Goal: Task Accomplishment & Management: Use online tool/utility

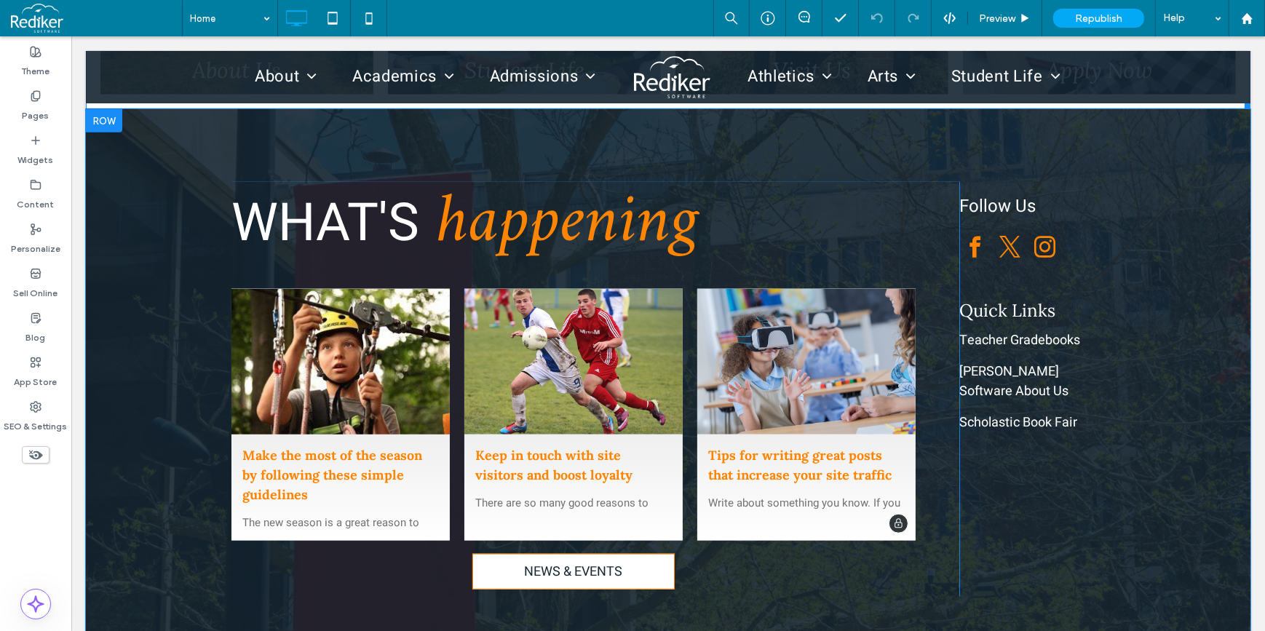
scroll to position [1952, 0]
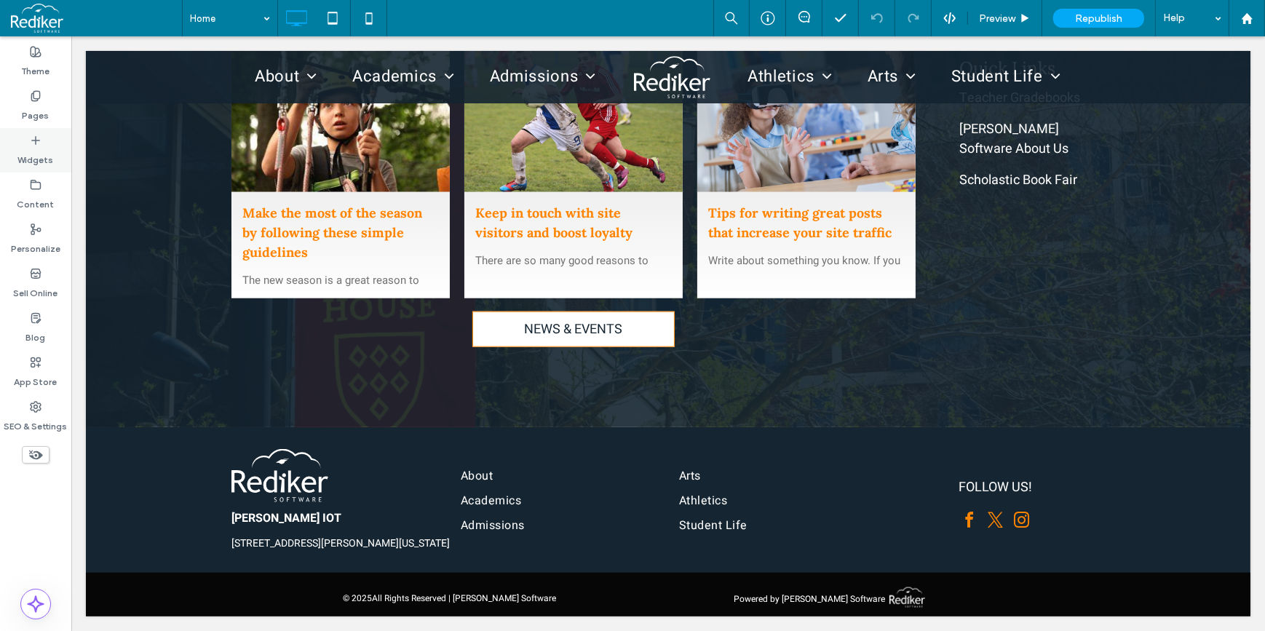
click at [33, 167] on div "Widgets" at bounding box center [35, 150] width 71 height 44
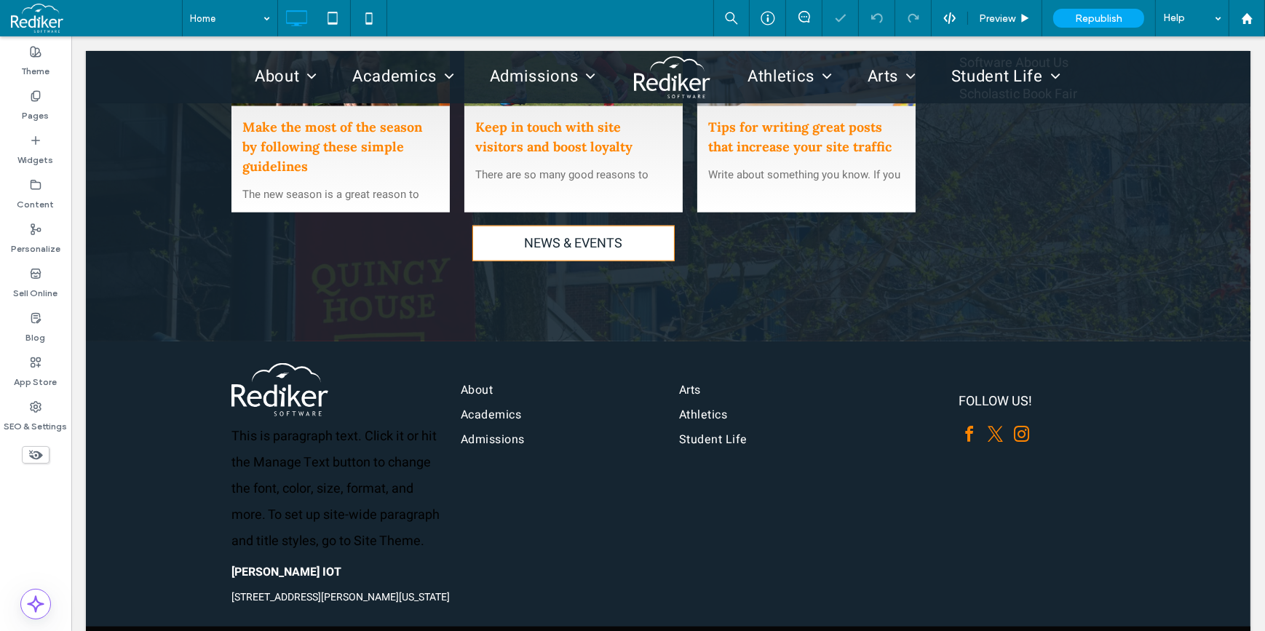
scroll to position [1942, 0]
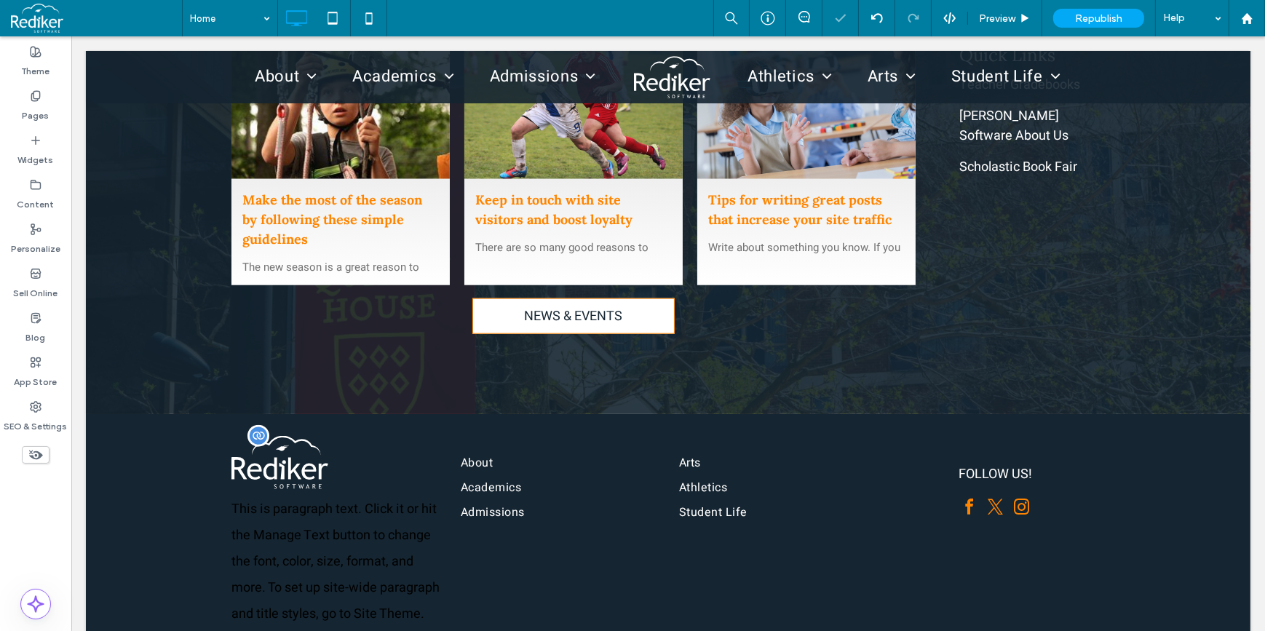
type input "*****"
type input "**"
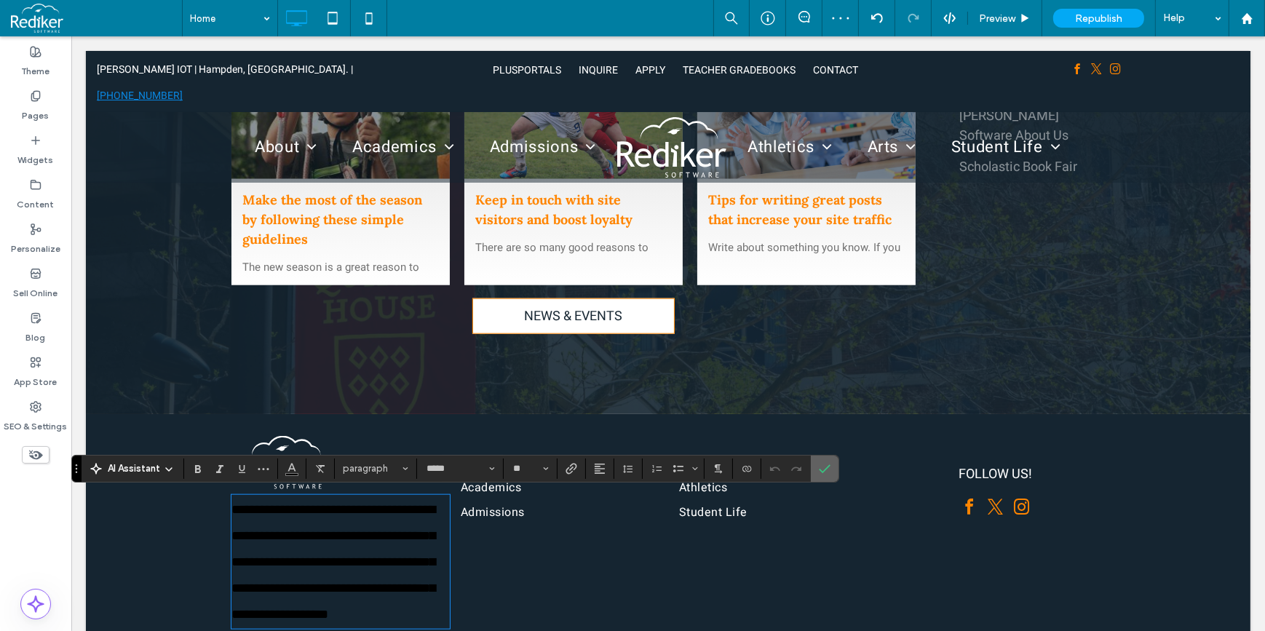
drag, startPoint x: 819, startPoint y: 470, endPoint x: 718, endPoint y: 440, distance: 105.7
click at [819, 469] on use "Confirm" at bounding box center [825, 468] width 12 height 9
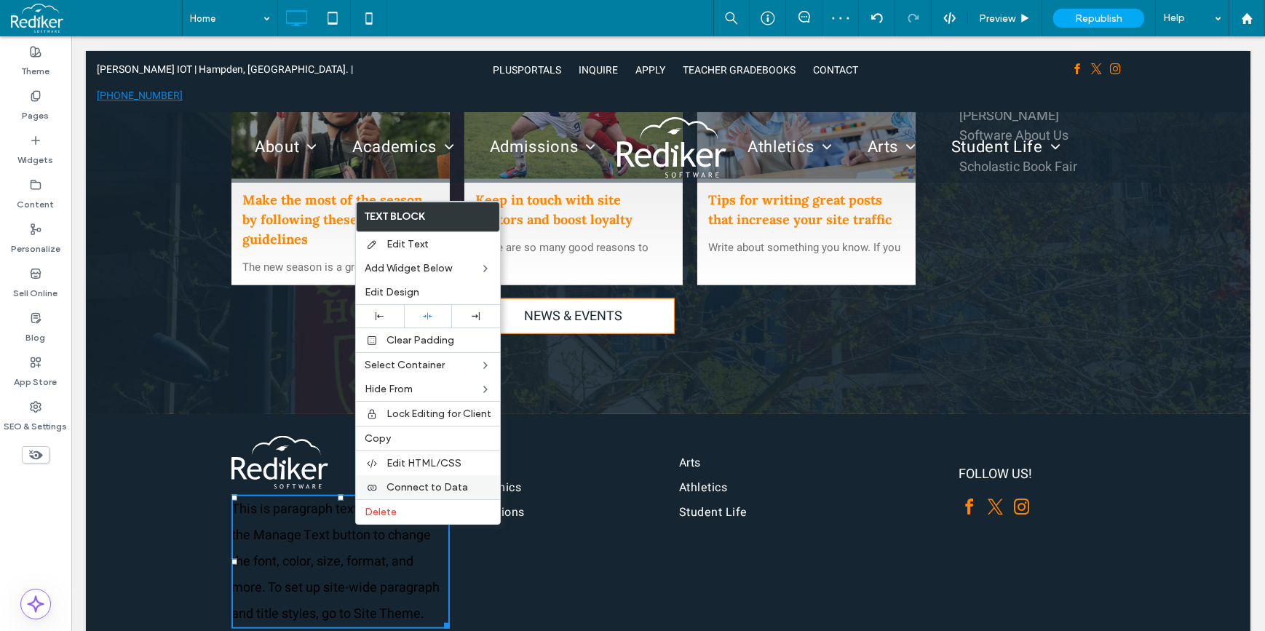
click at [419, 490] on span "Connect to Data" at bounding box center [427, 487] width 82 height 12
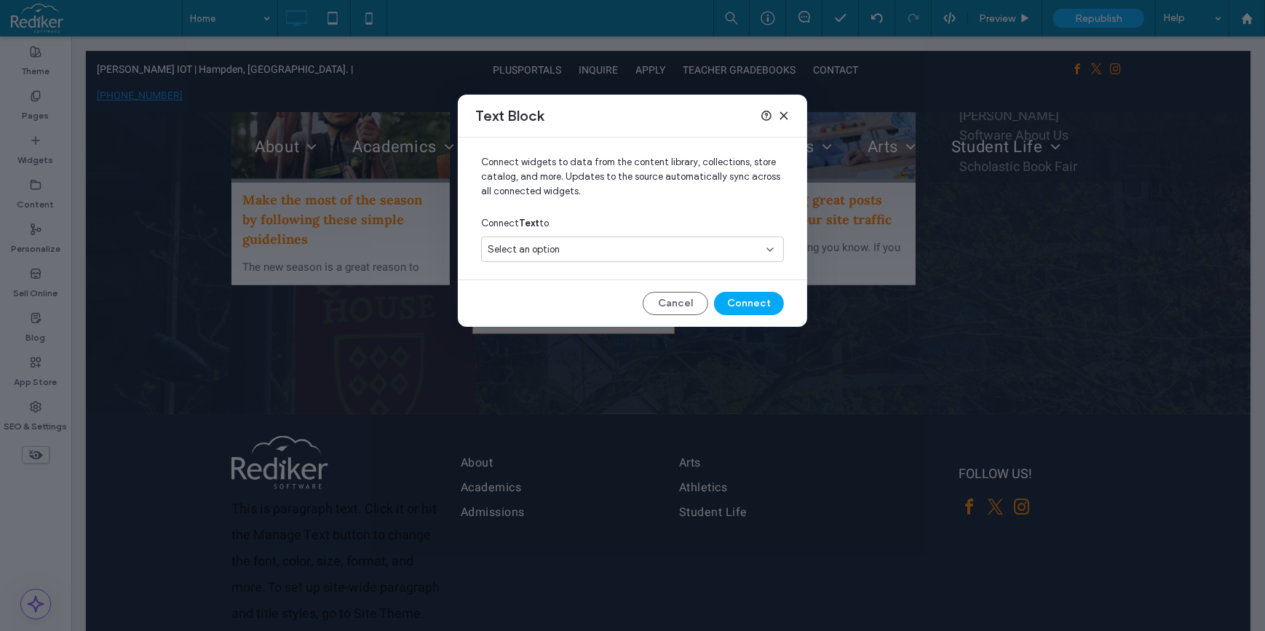
click at [551, 255] on span "Select an option" at bounding box center [524, 249] width 72 height 15
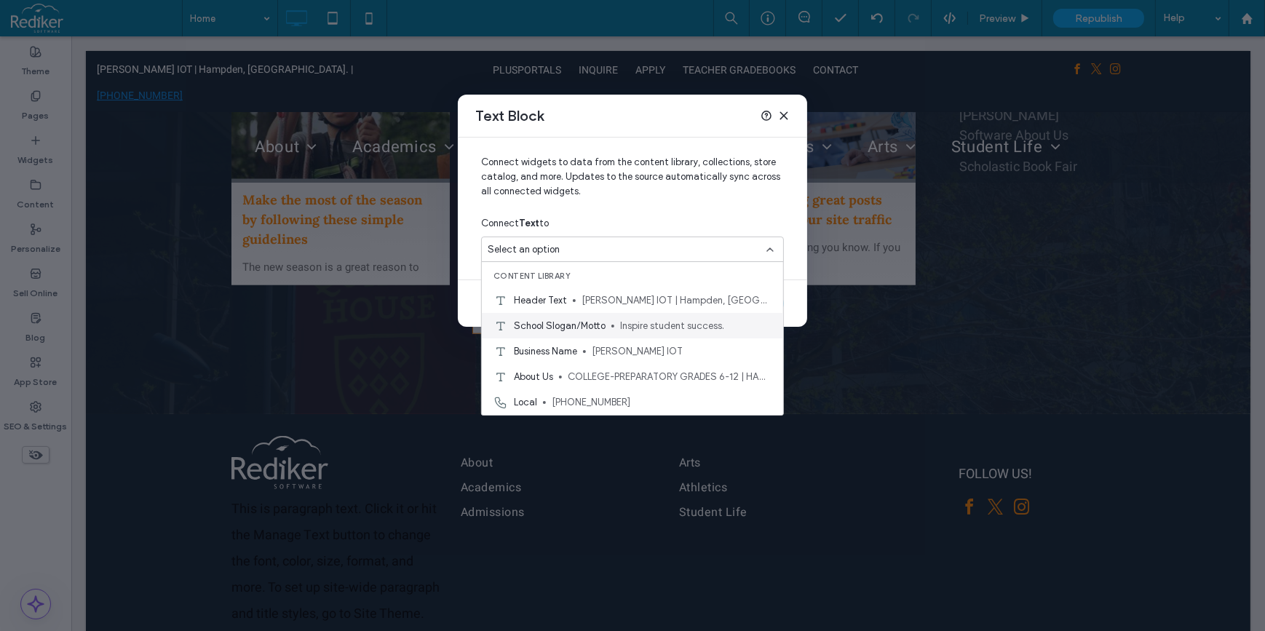
click at [554, 320] on span "School Slogan/Motto" at bounding box center [560, 326] width 92 height 15
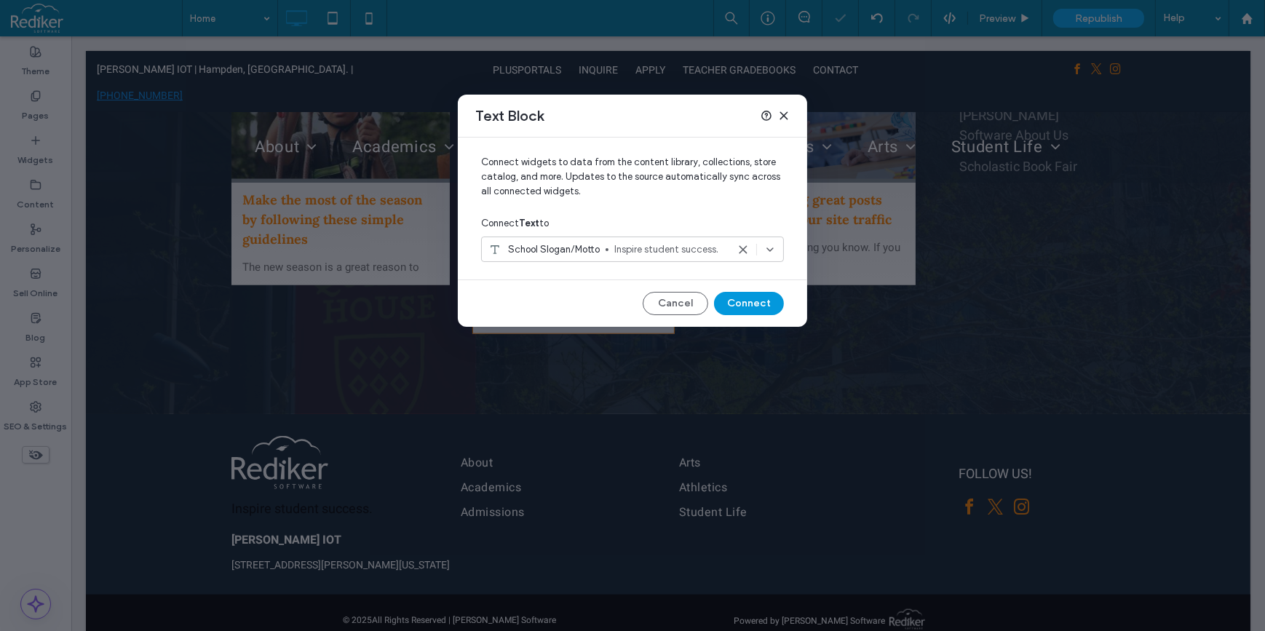
drag, startPoint x: 750, startPoint y: 299, endPoint x: 647, endPoint y: 296, distance: 103.4
click at [750, 299] on button "Connect" at bounding box center [749, 303] width 70 height 23
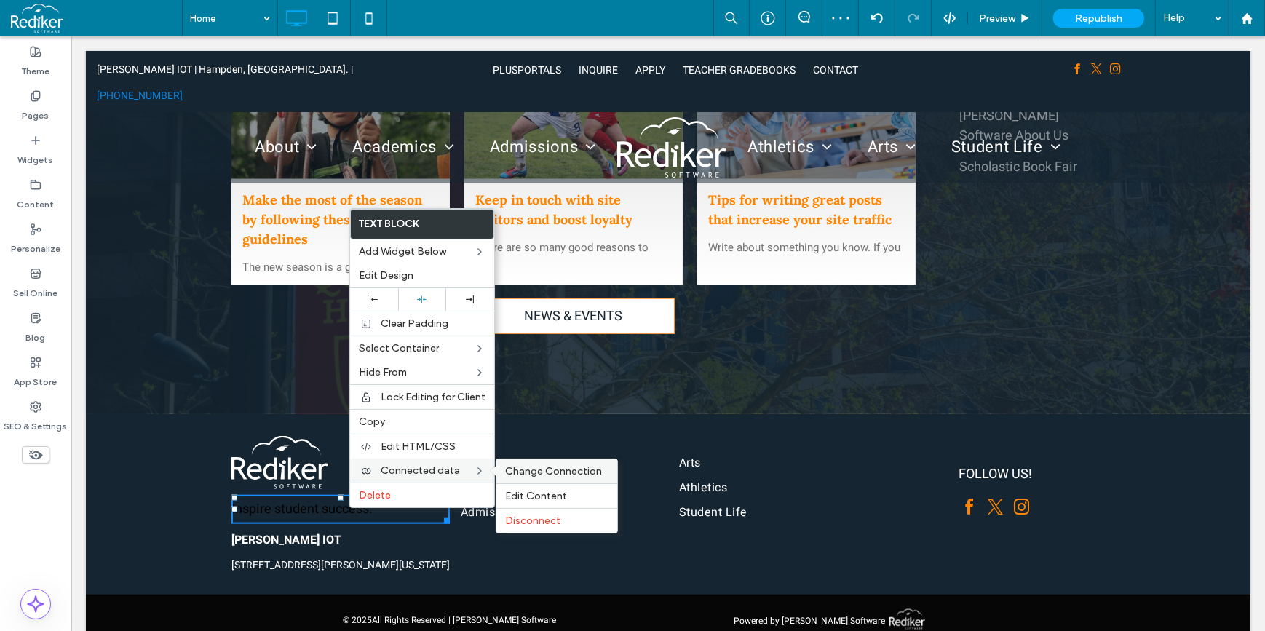
click at [532, 477] on span "Change Connection" at bounding box center [553, 471] width 97 height 12
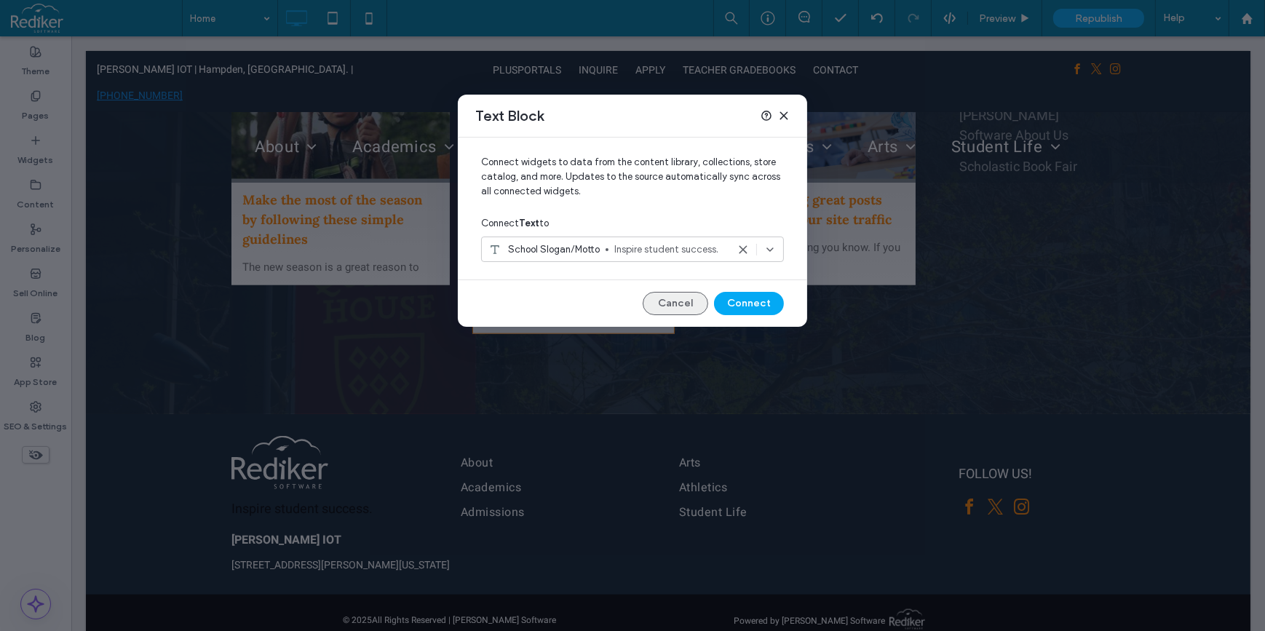
click at [693, 295] on button "Cancel" at bounding box center [675, 303] width 65 height 23
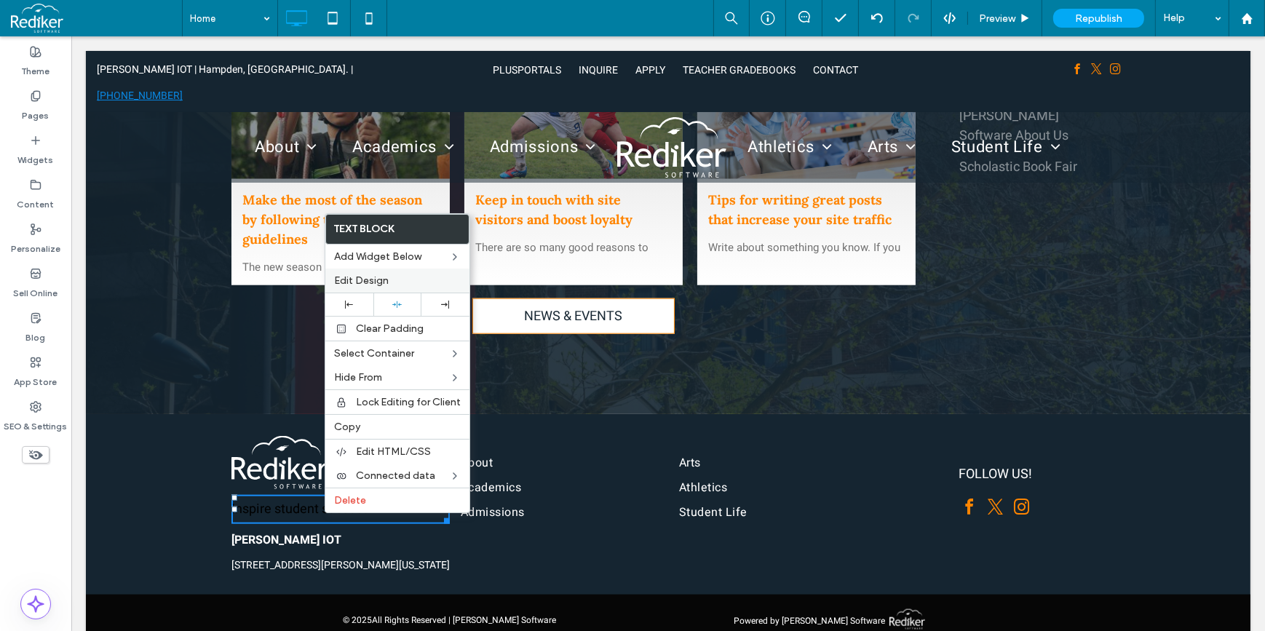
click at [378, 285] on span "Edit Design" at bounding box center [361, 280] width 55 height 12
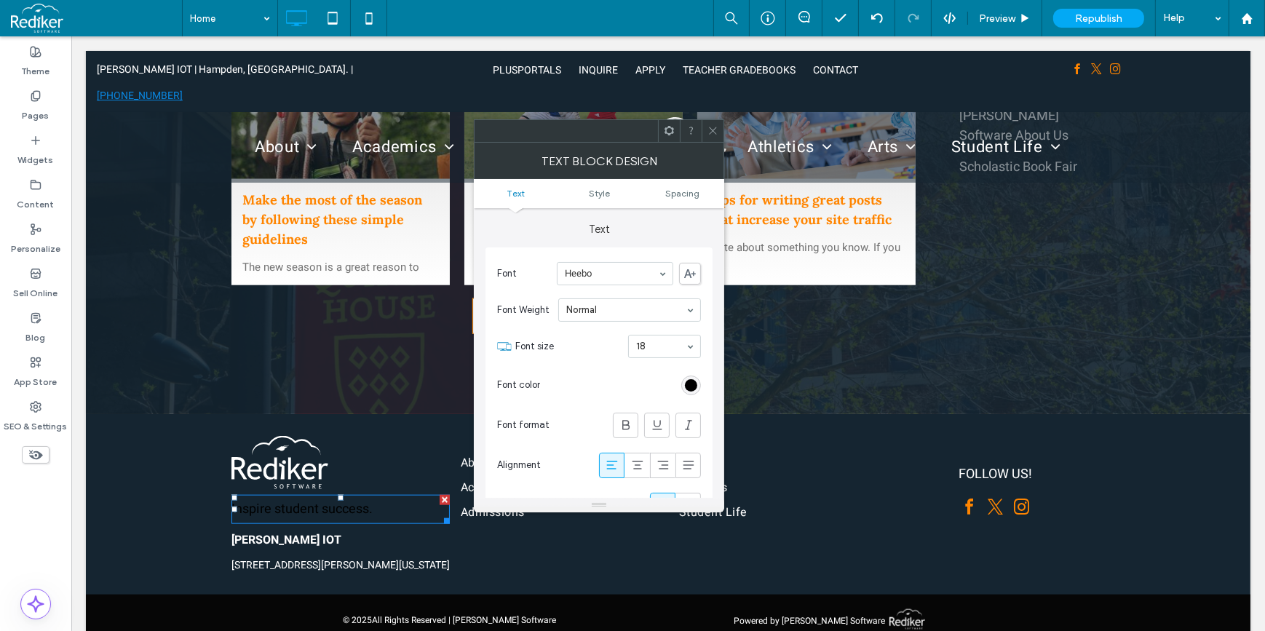
click at [694, 385] on div "rgb(0, 0, 0)" at bounding box center [691, 385] width 12 height 12
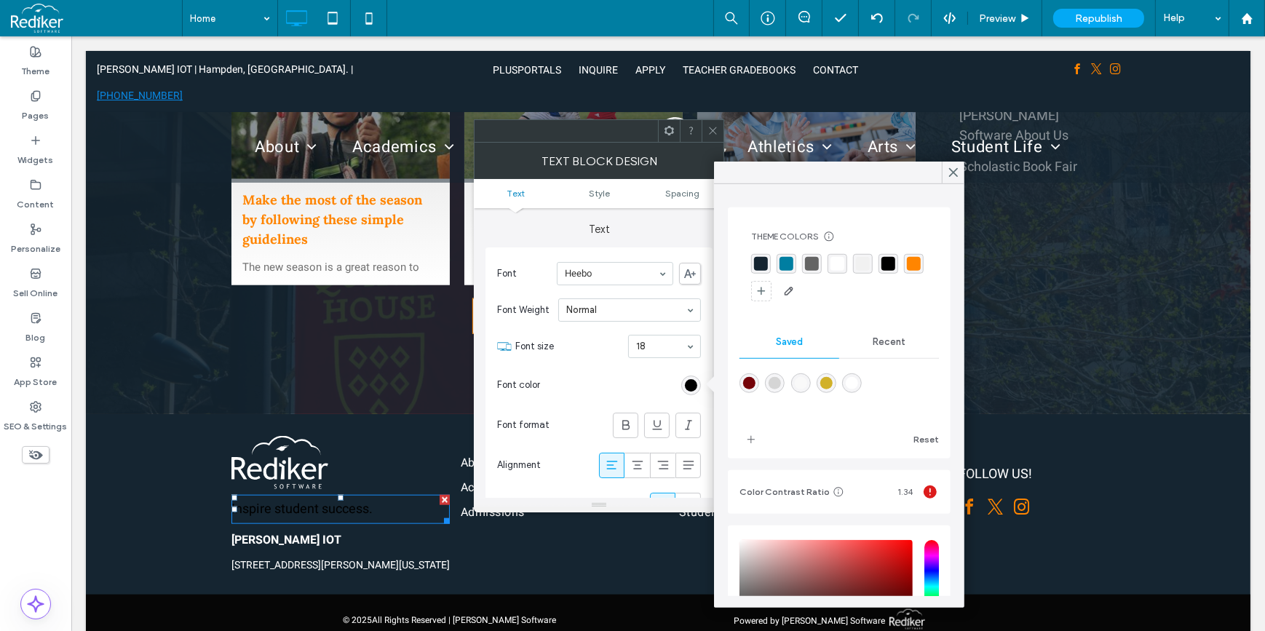
click at [839, 262] on div "rgba(255,255,255,1)" at bounding box center [837, 264] width 14 height 14
click at [688, 424] on use at bounding box center [688, 424] width 7 height 9
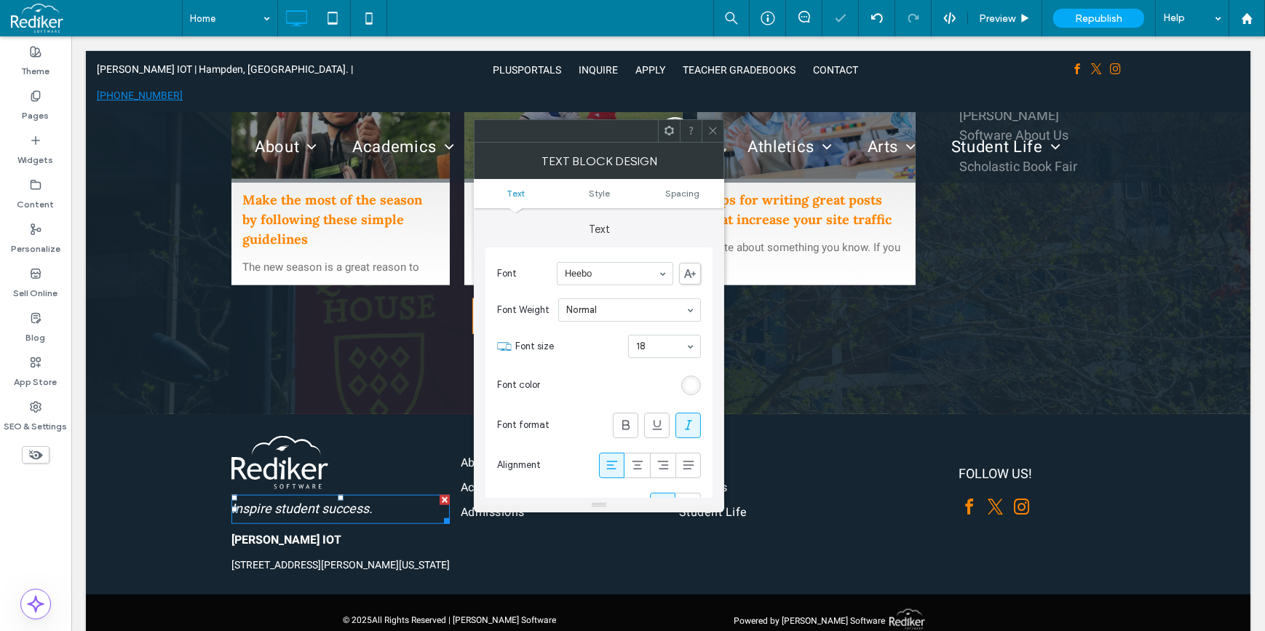
drag, startPoint x: 672, startPoint y: 346, endPoint x: 672, endPoint y: 354, distance: 8.0
click at [710, 136] on span at bounding box center [712, 131] width 11 height 22
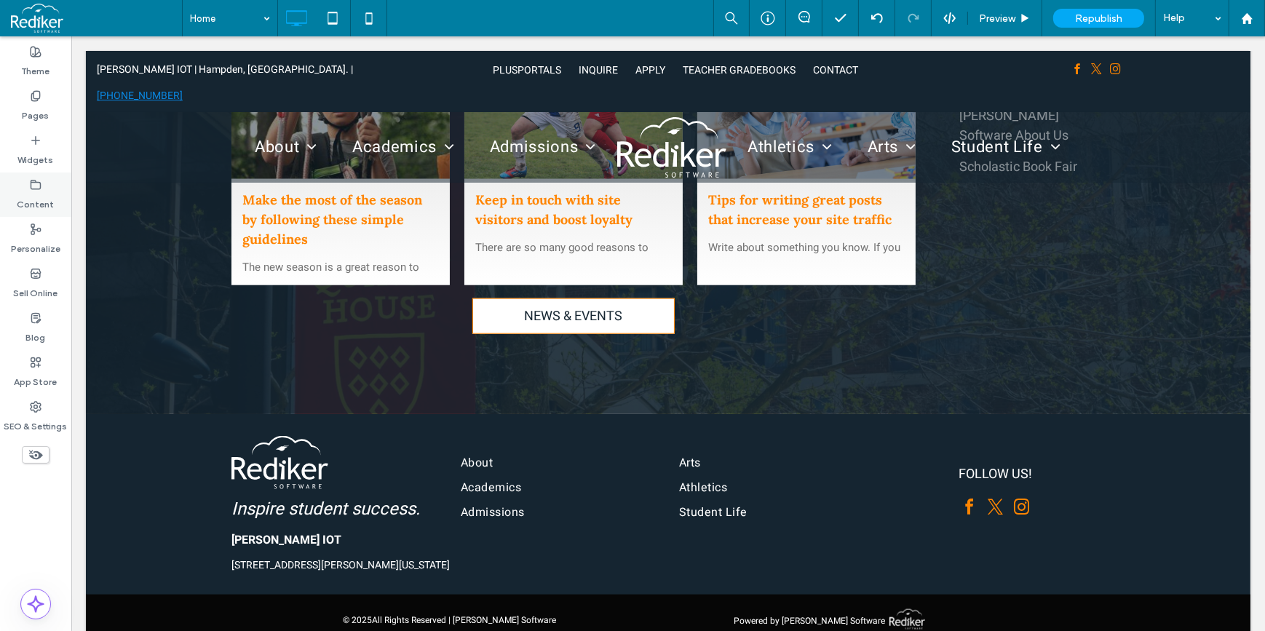
drag, startPoint x: 49, startPoint y: 189, endPoint x: 53, endPoint y: 196, distance: 8.1
click at [49, 189] on div "Content" at bounding box center [35, 194] width 71 height 44
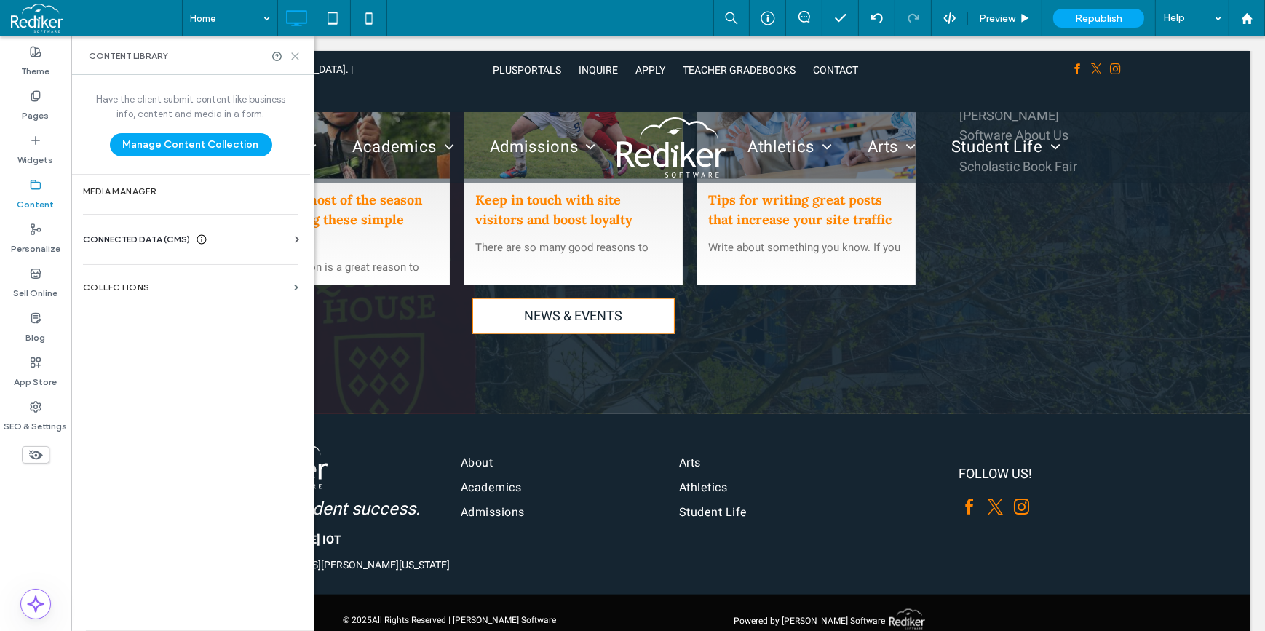
click at [298, 56] on icon at bounding box center [295, 56] width 11 height 11
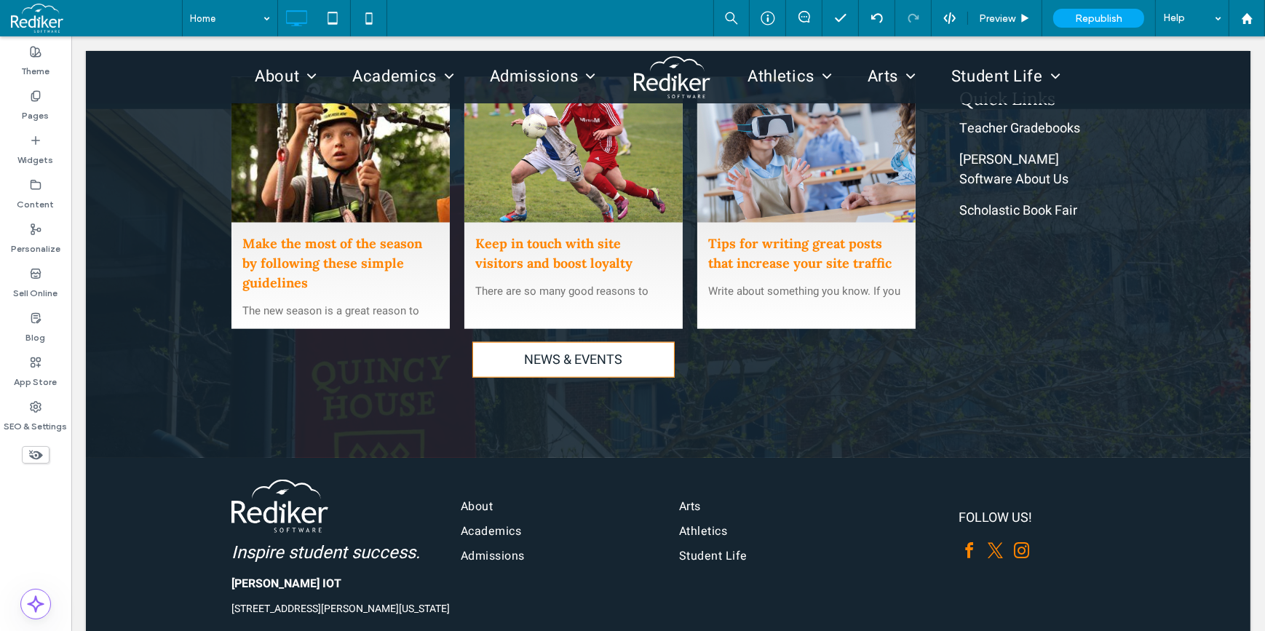
scroll to position [1977, 0]
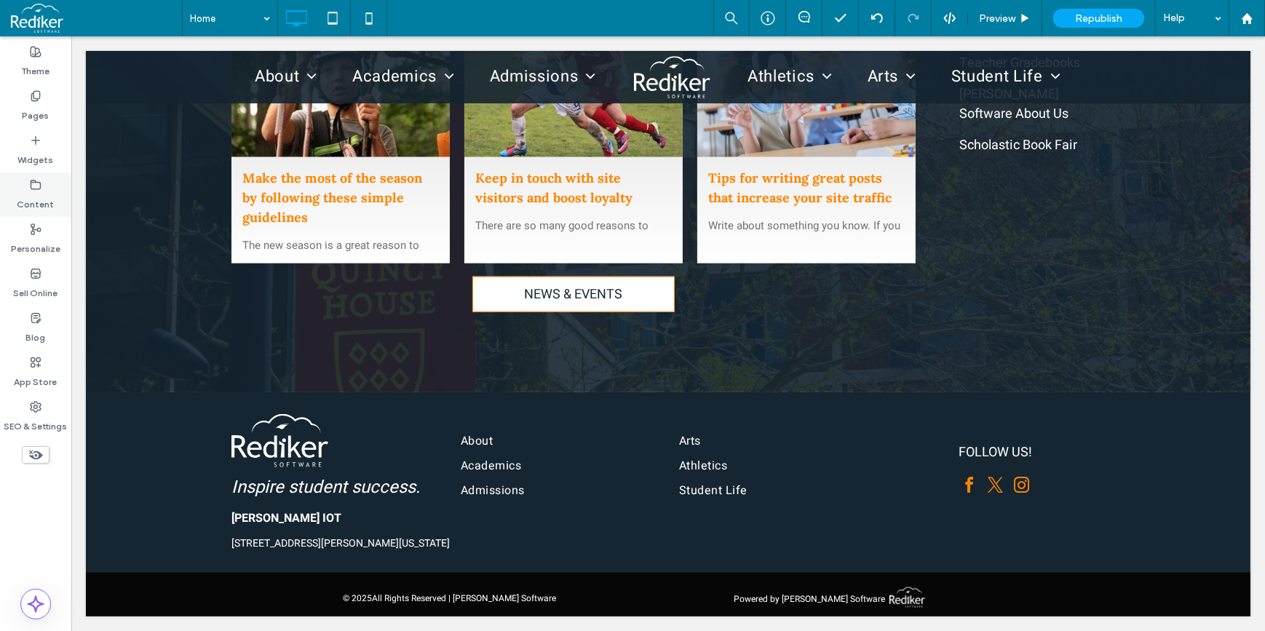
click at [36, 184] on icon at bounding box center [36, 185] width 12 height 12
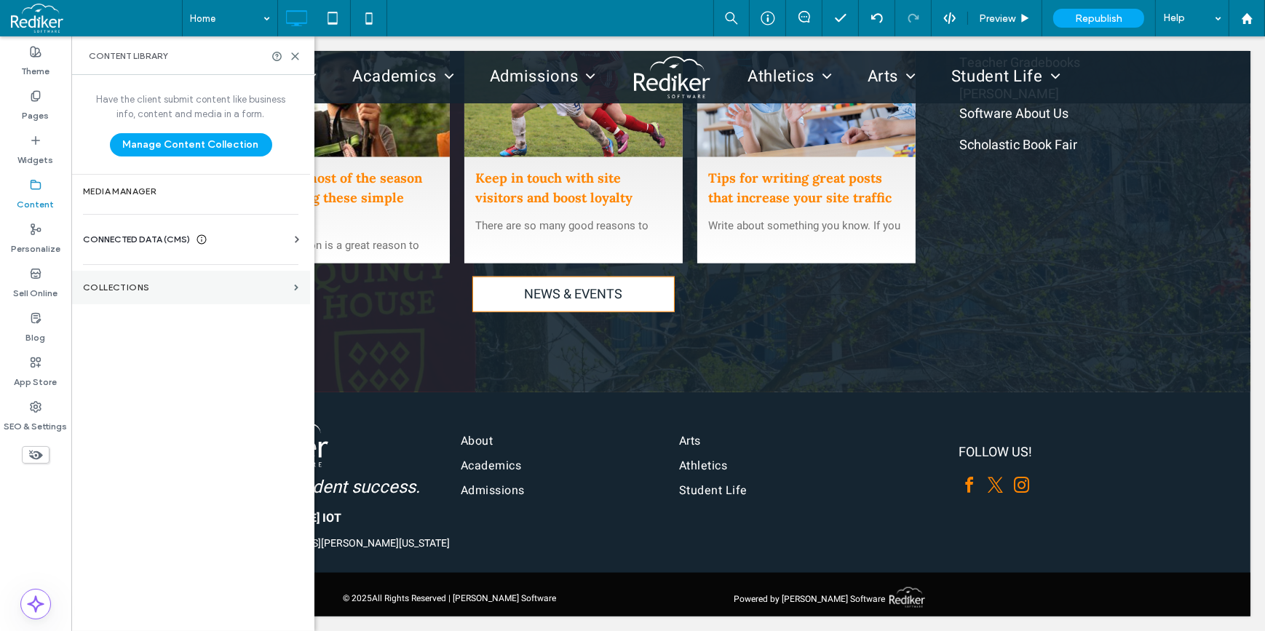
click at [134, 290] on label "Collections" at bounding box center [185, 287] width 205 height 10
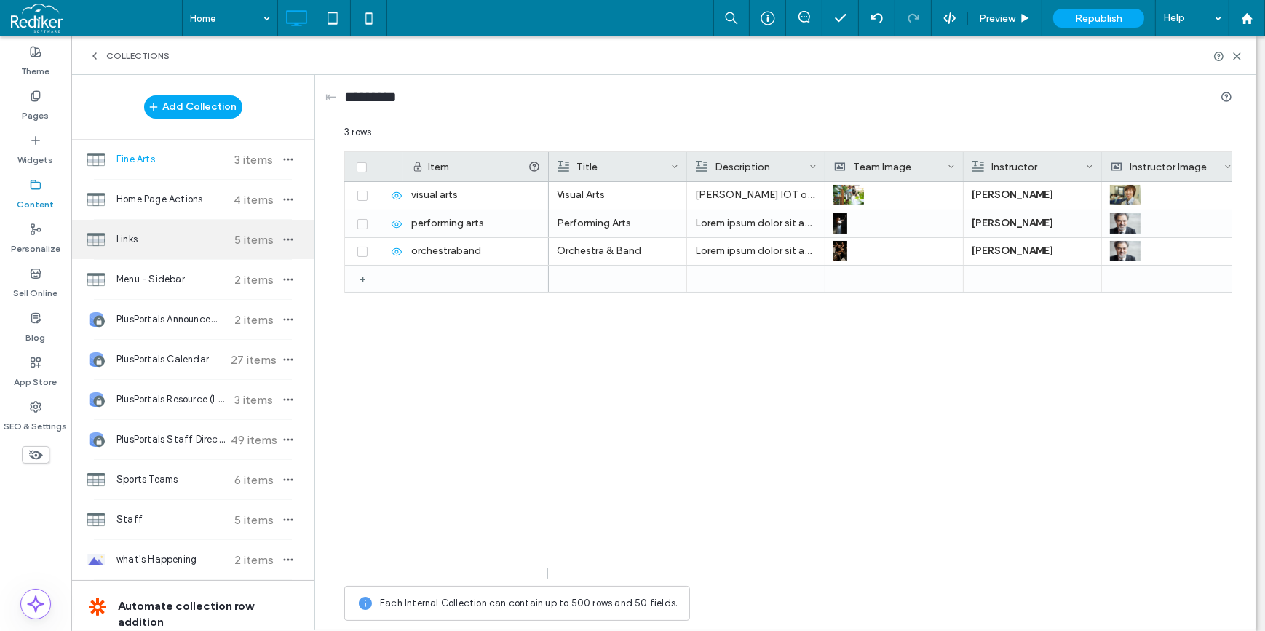
click at [178, 239] on span "Links" at bounding box center [170, 239] width 108 height 15
